Goal: Information Seeking & Learning: Learn about a topic

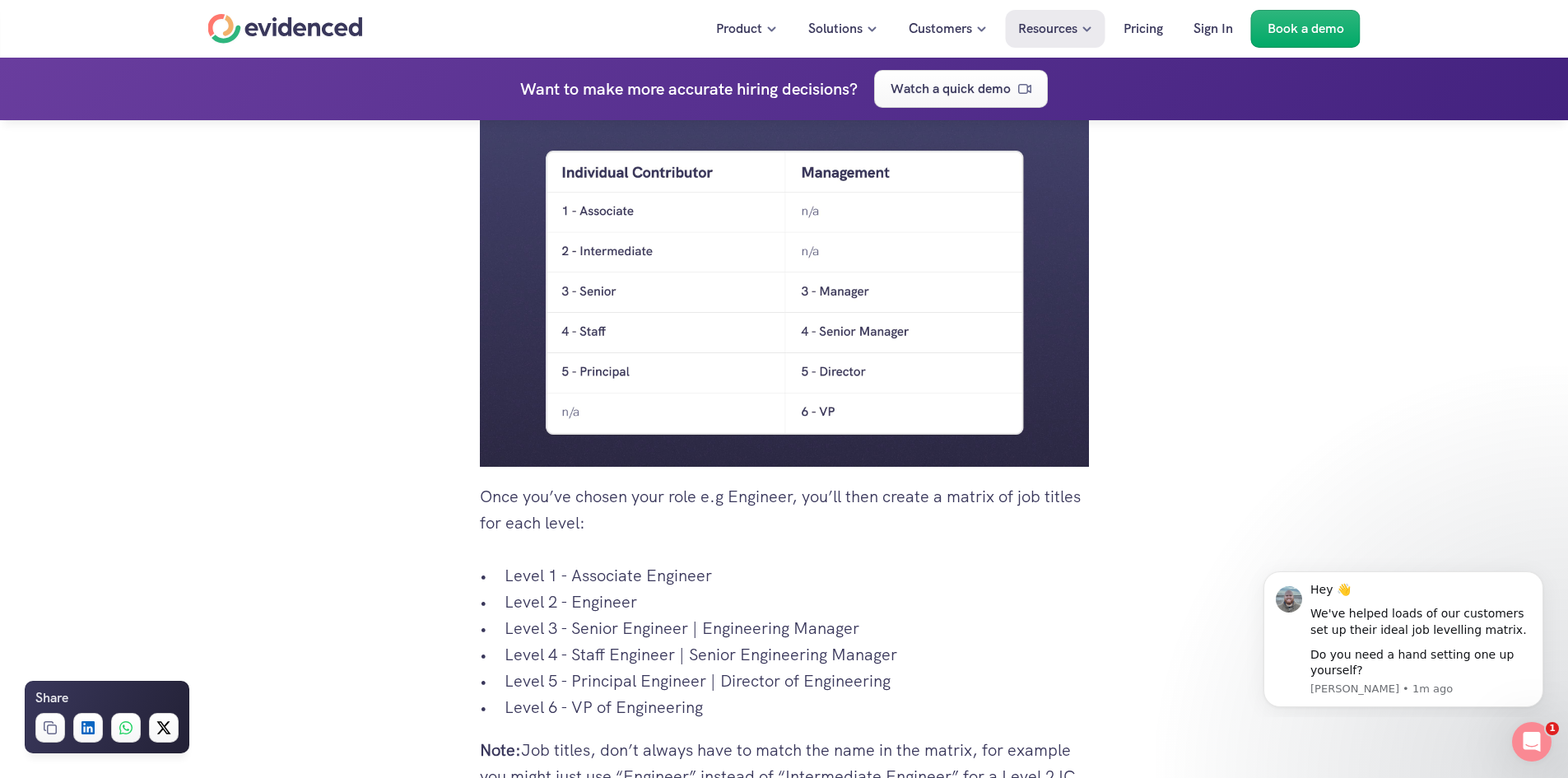
scroll to position [2719, 0]
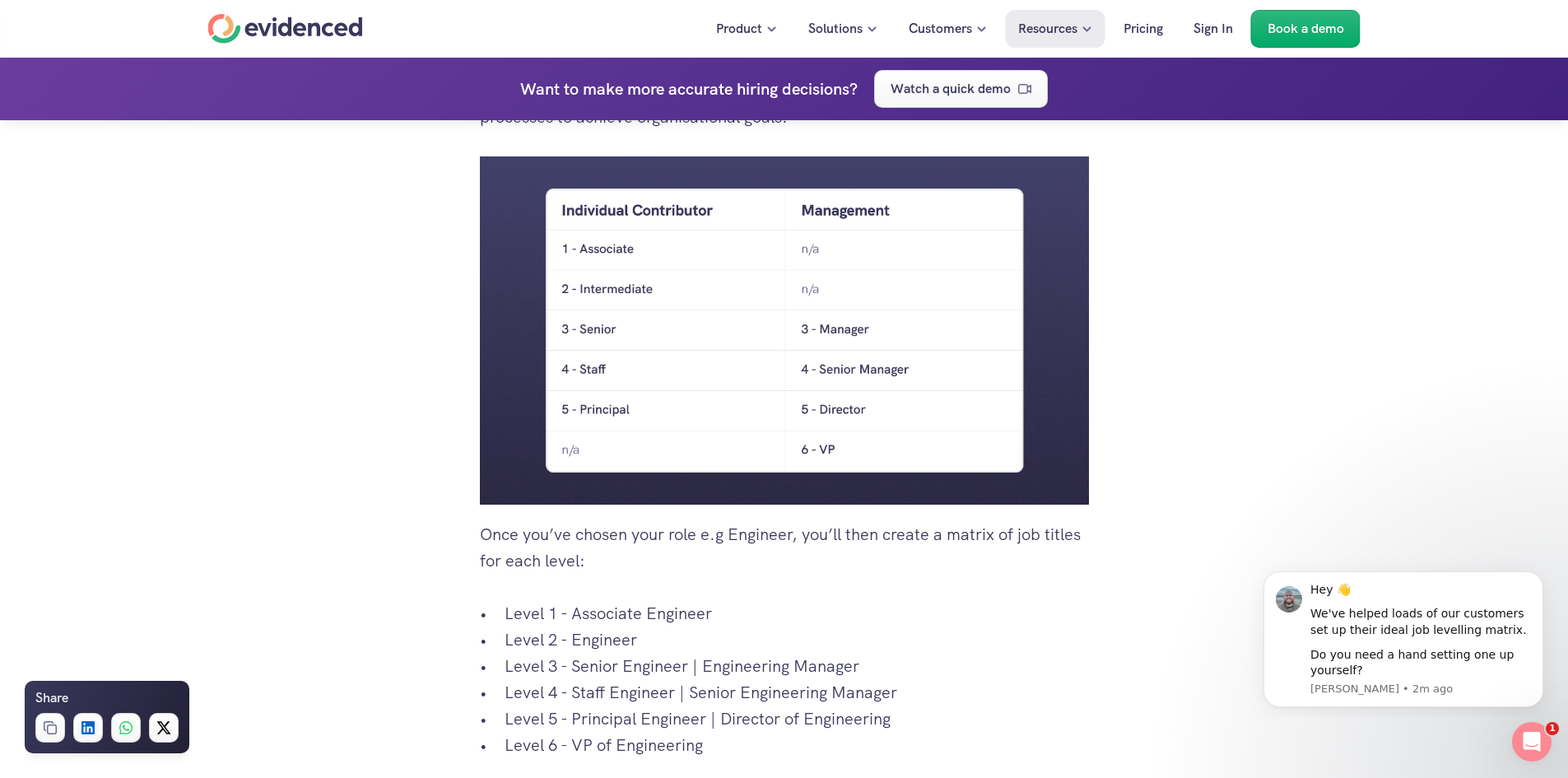
click at [339, 562] on div "1. Understanding Job Leveling Matrix 1.1 What is a leveling matrix? A job level…" at bounding box center [784, 783] width 1568 height 6133
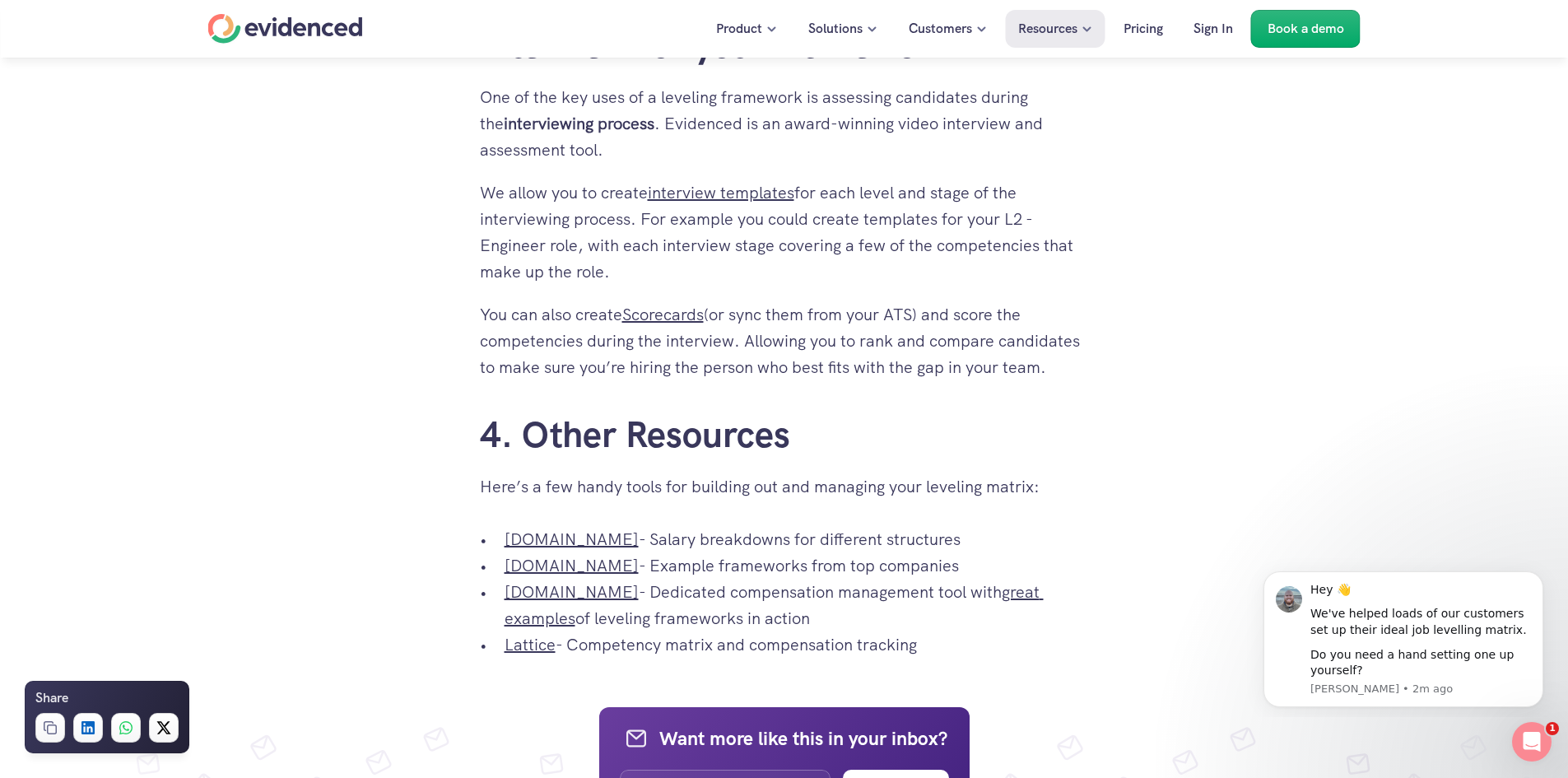
scroll to position [4942, 0]
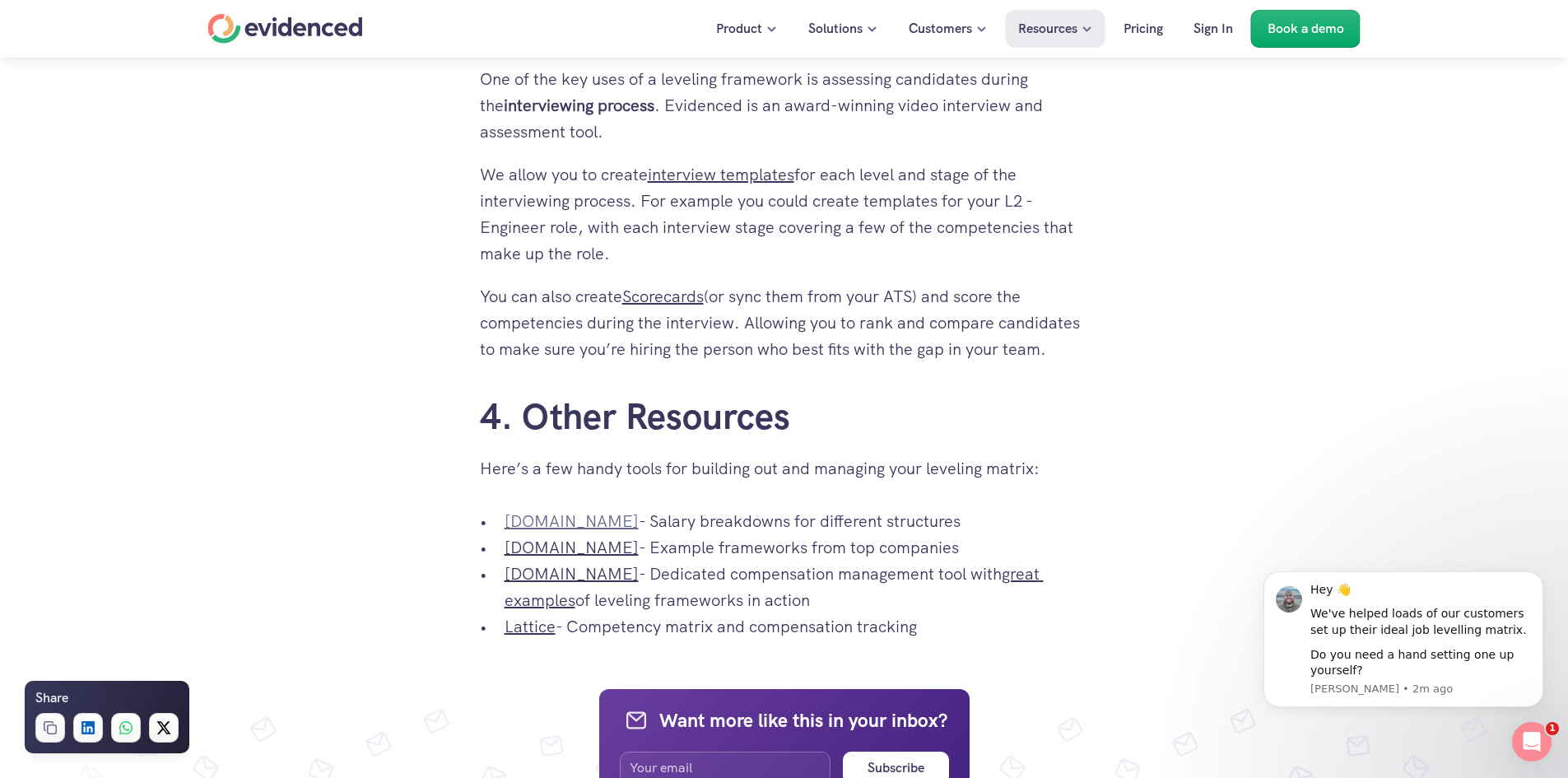
click at [547, 532] on link "[DOMAIN_NAME]" at bounding box center [572, 522] width 134 height 22
click at [562, 558] on link "[DOMAIN_NAME]" at bounding box center [572, 547] width 134 height 22
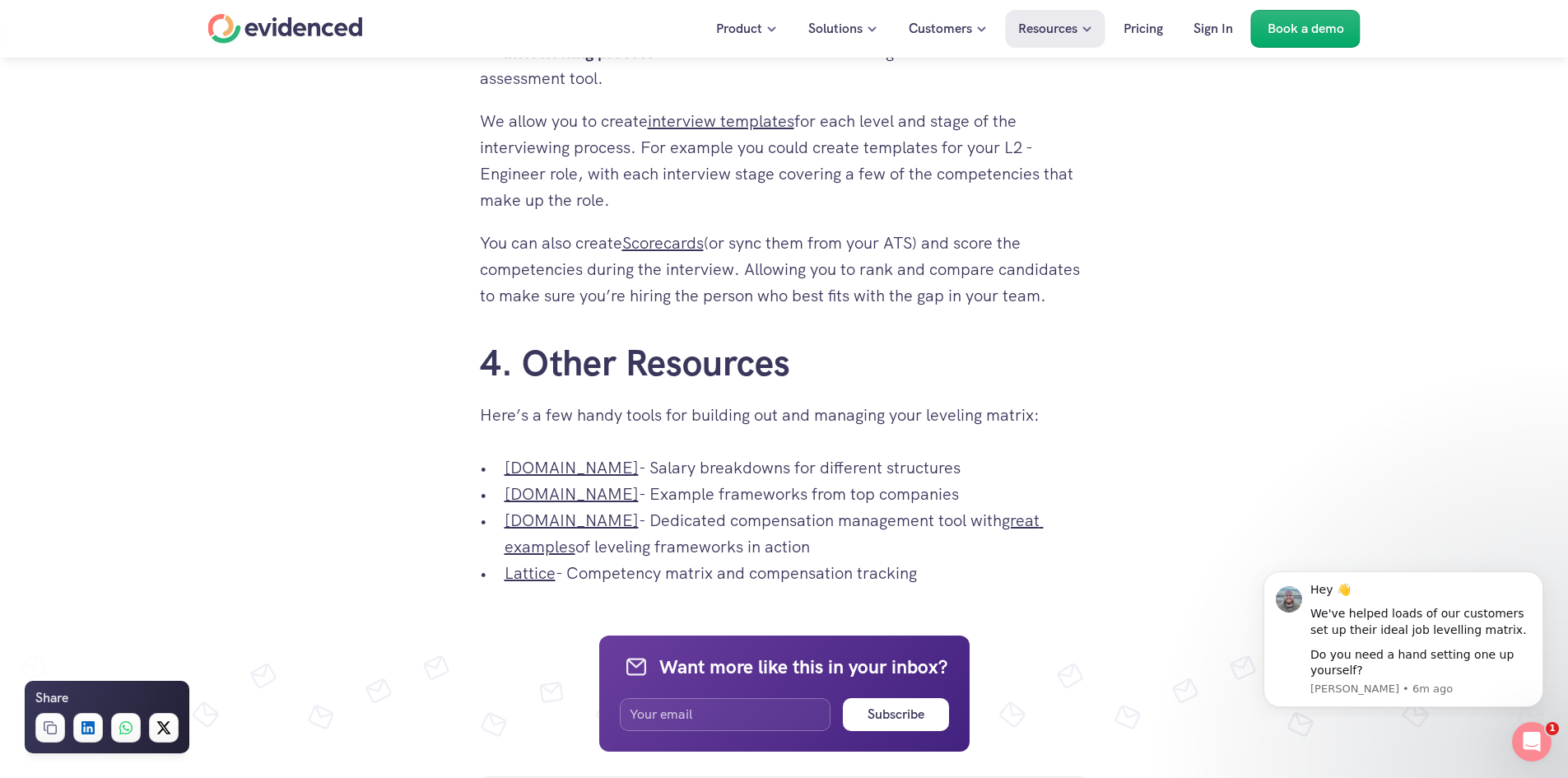
scroll to position [5024, 0]
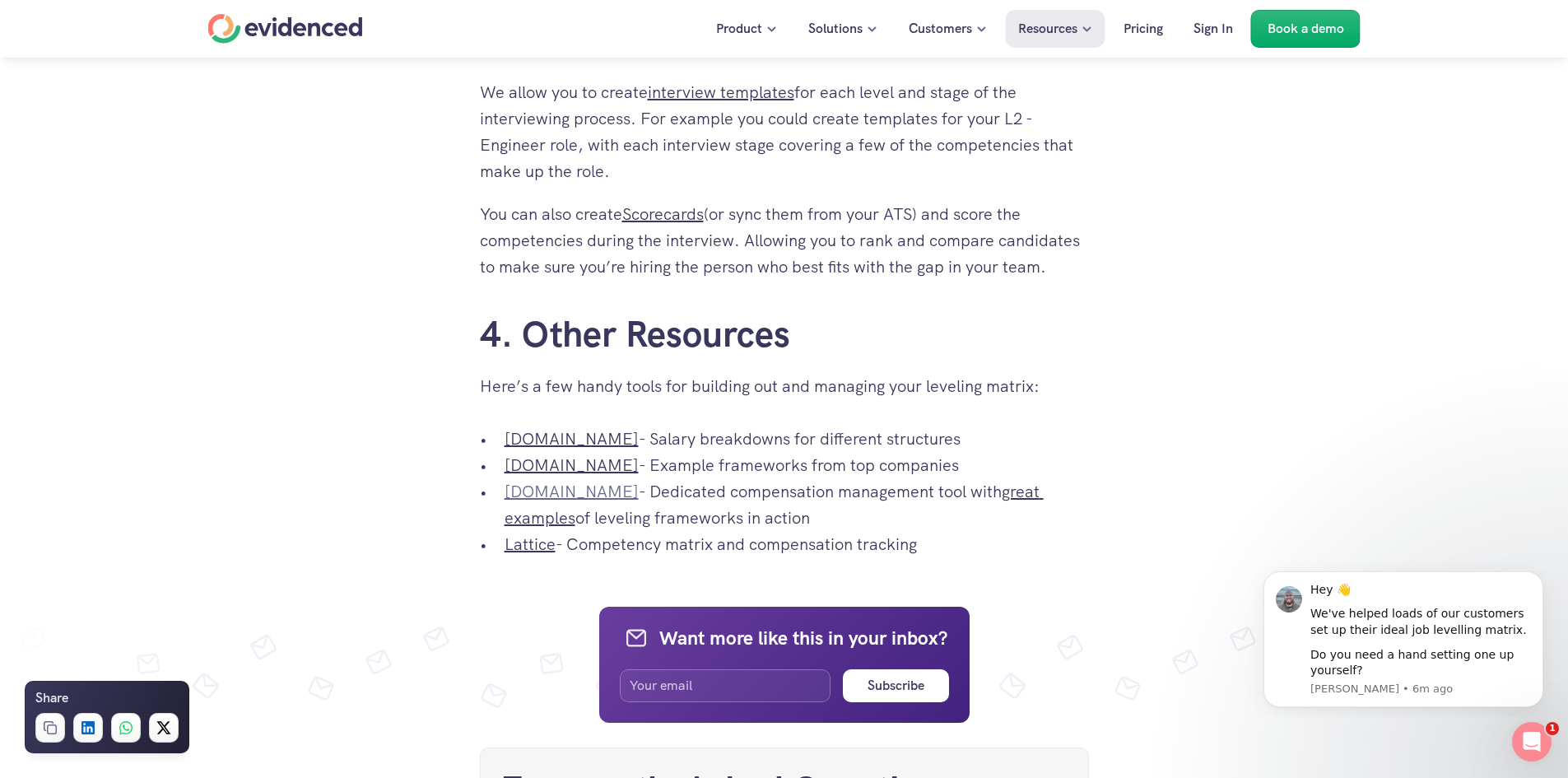
click at [521, 502] on link "[DOMAIN_NAME]" at bounding box center [572, 492] width 134 height 22
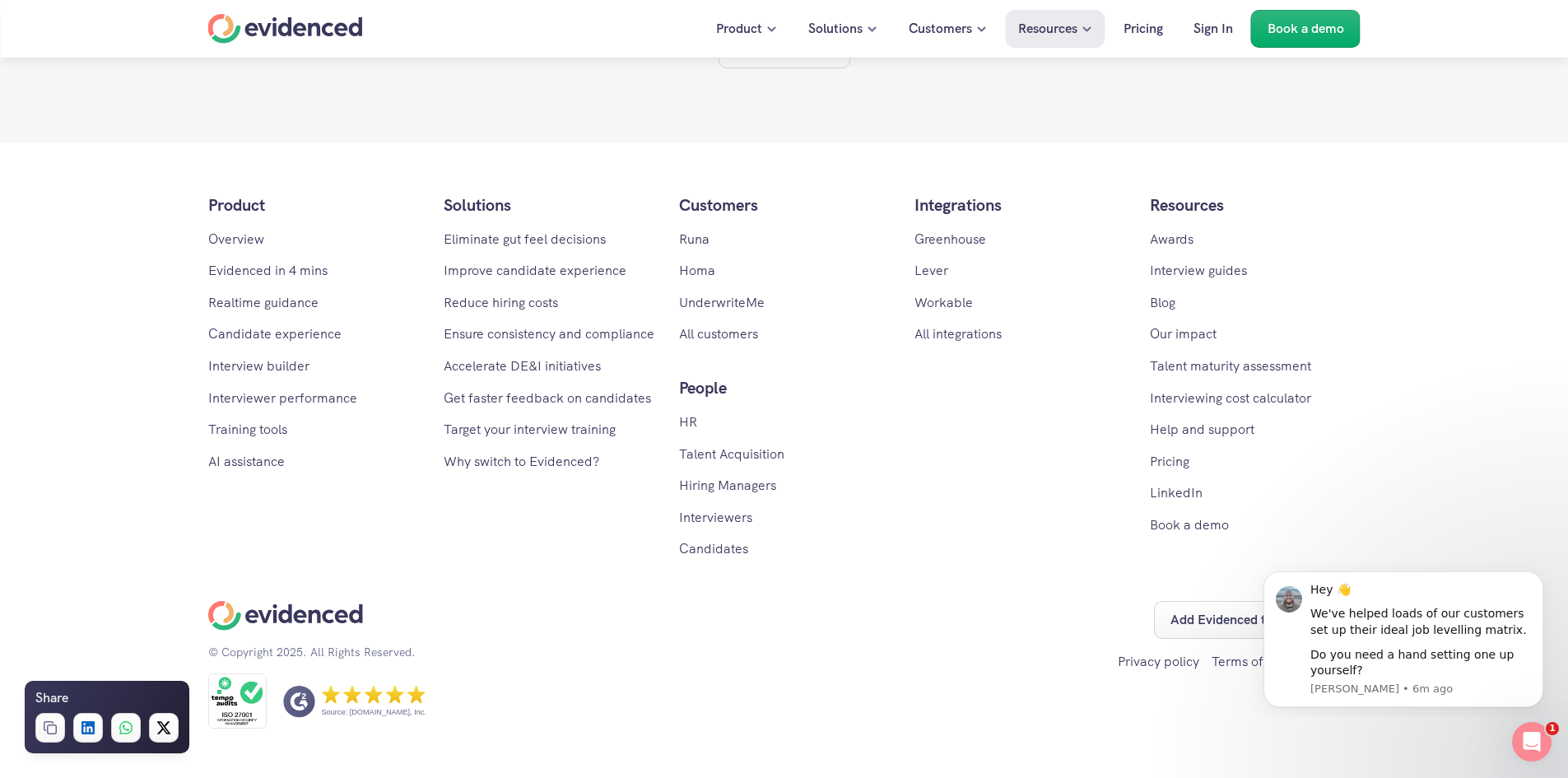
scroll to position [7059, 0]
